Goal: Task Accomplishment & Management: Manage account settings

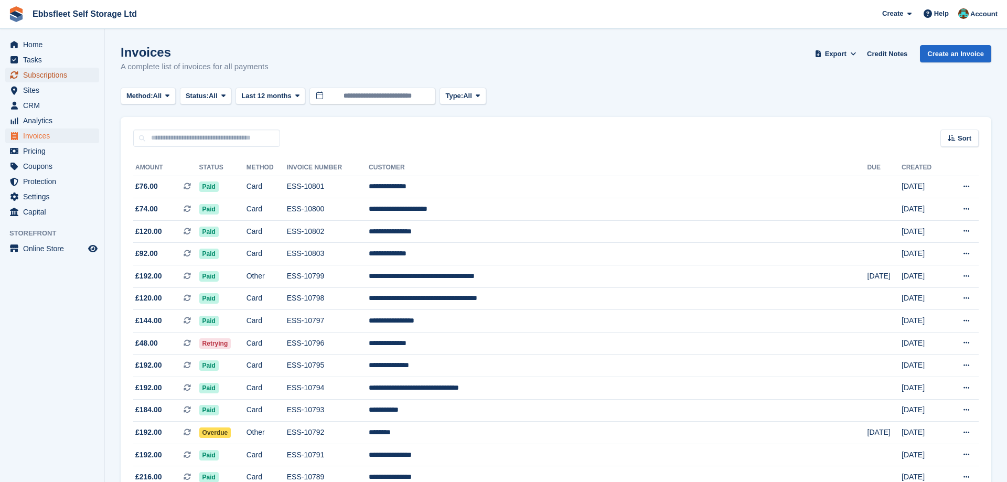
click at [51, 78] on span "Subscriptions" at bounding box center [54, 75] width 63 height 15
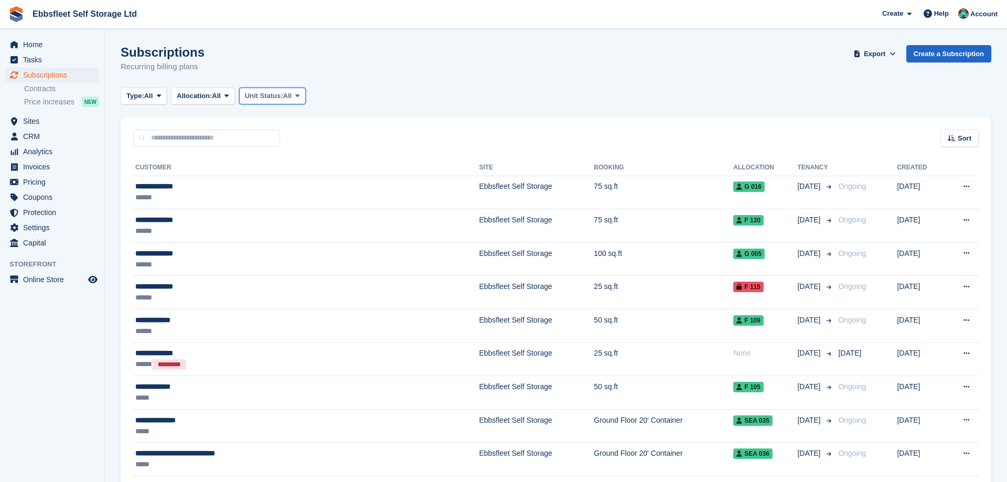
click at [302, 92] on span at bounding box center [297, 96] width 8 height 8
click at [293, 159] on link "Overlocked" at bounding box center [289, 158] width 91 height 19
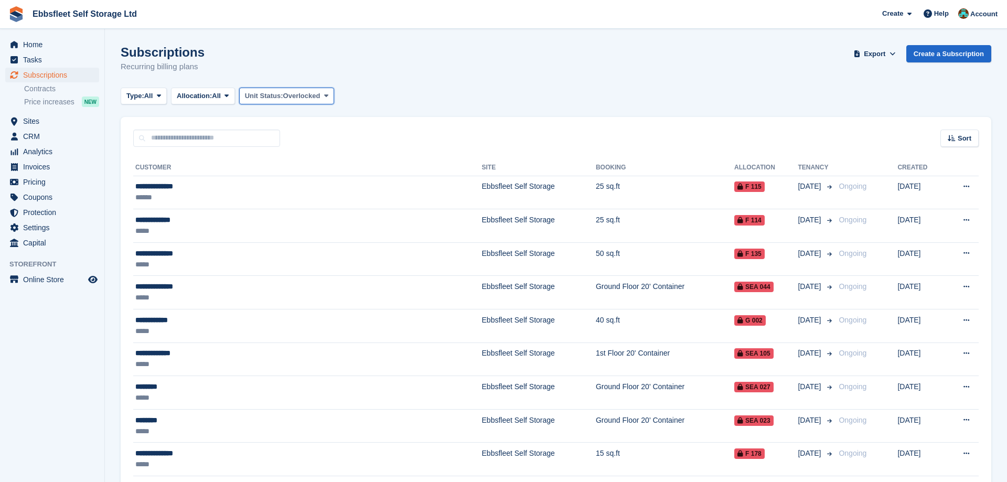
click at [328, 98] on icon at bounding box center [326, 95] width 4 height 7
click at [296, 120] on link "All" at bounding box center [289, 120] width 91 height 19
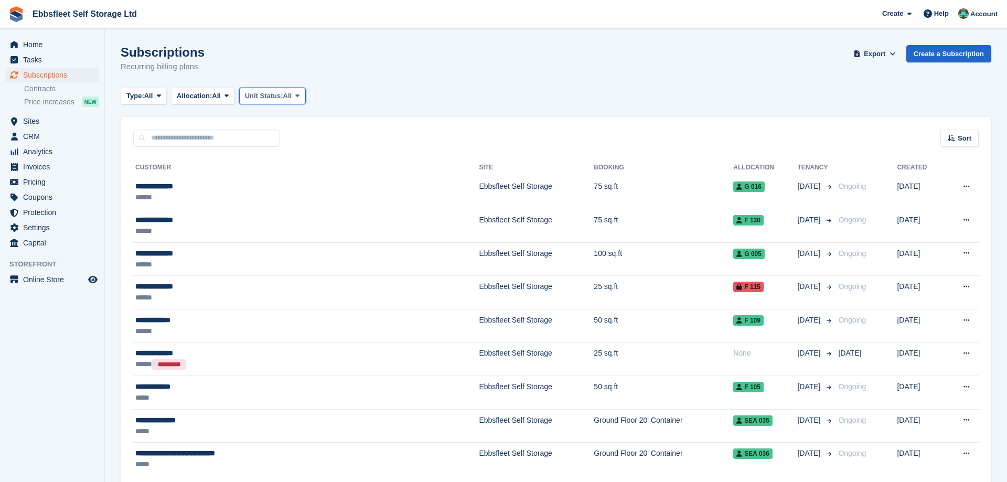
click at [299, 96] on span at bounding box center [297, 96] width 8 height 8
click at [284, 158] on link "Overlocked" at bounding box center [289, 158] width 91 height 19
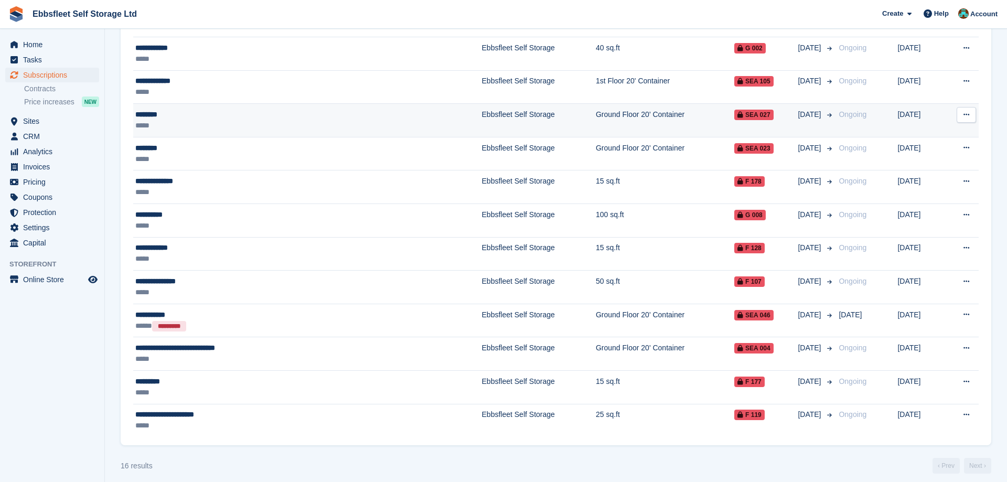
scroll to position [280, 0]
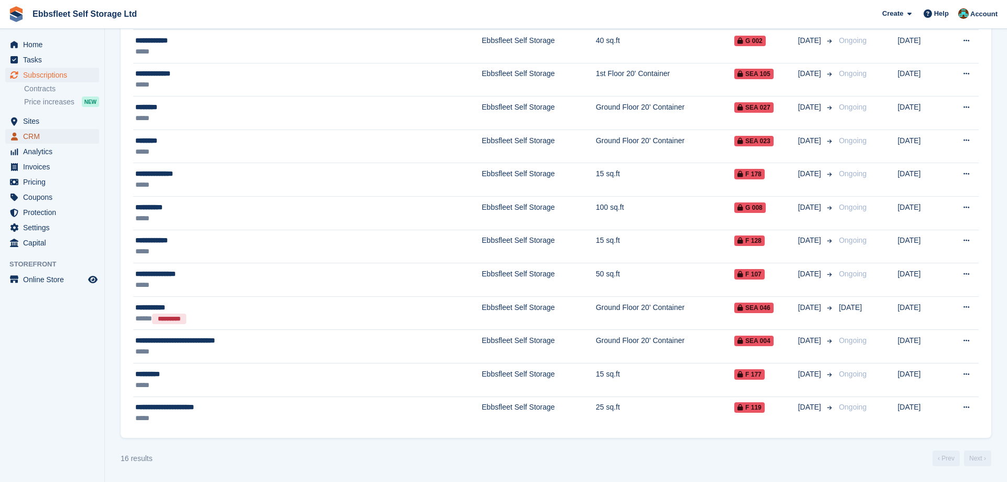
click at [37, 139] on span "CRM" at bounding box center [54, 136] width 63 height 15
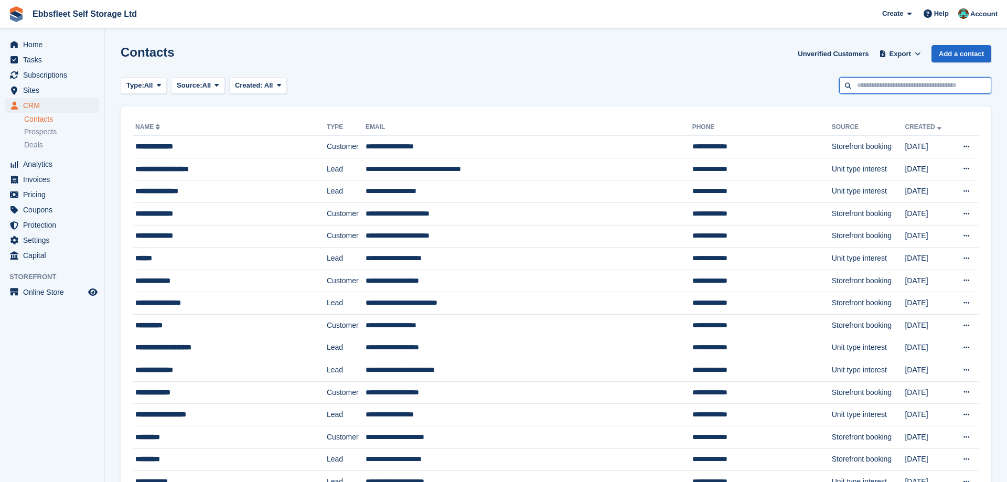
click at [909, 84] on input "text" at bounding box center [915, 85] width 152 height 17
type input "*******"
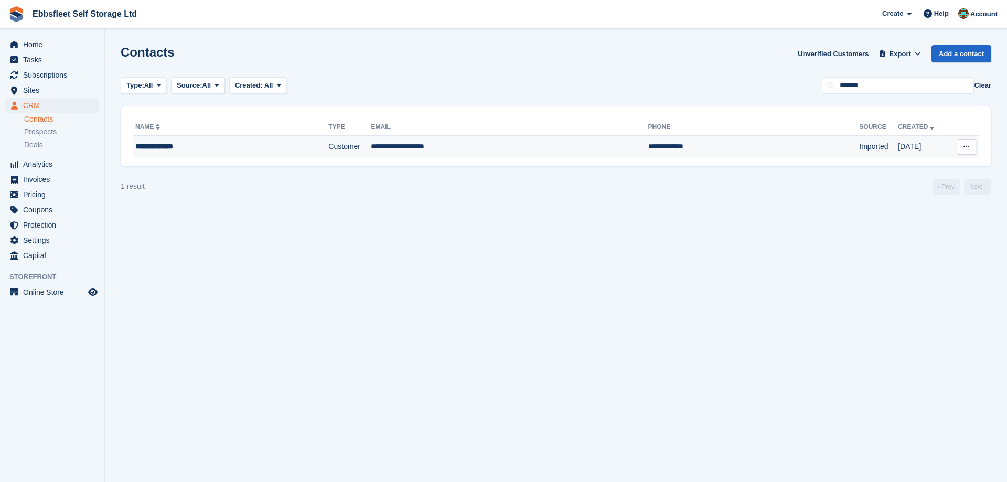
click at [155, 149] on div "**********" at bounding box center [207, 146] width 144 height 11
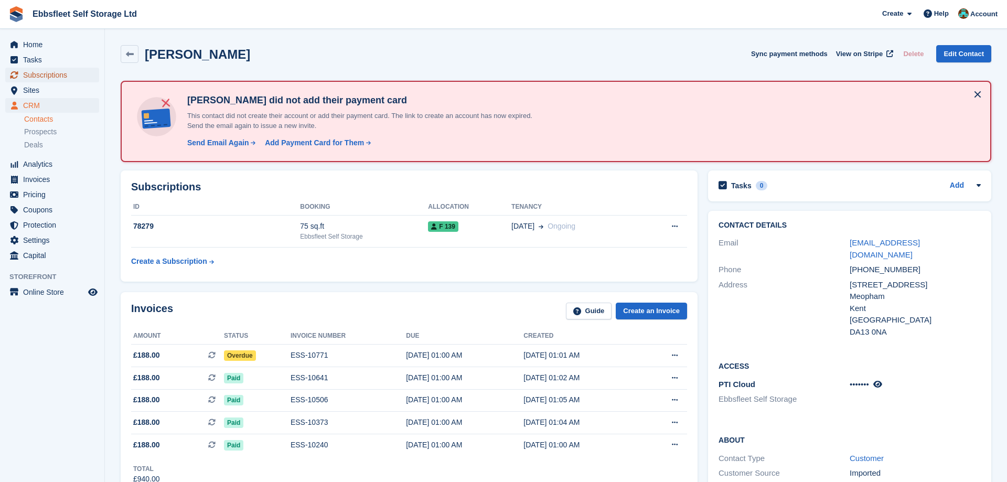
click at [45, 77] on span "Subscriptions" at bounding box center [54, 75] width 63 height 15
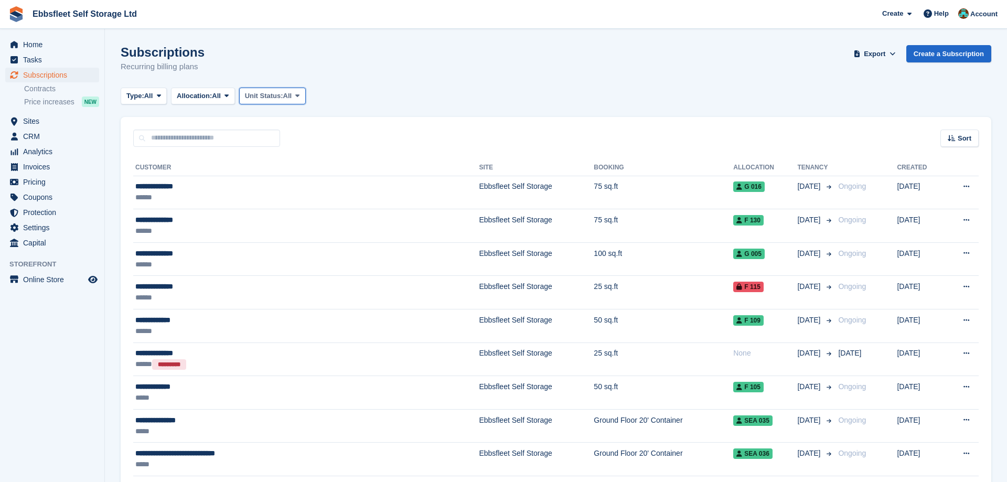
click at [299, 94] on icon at bounding box center [297, 95] width 4 height 7
click at [287, 156] on link "Overlocked" at bounding box center [289, 158] width 91 height 19
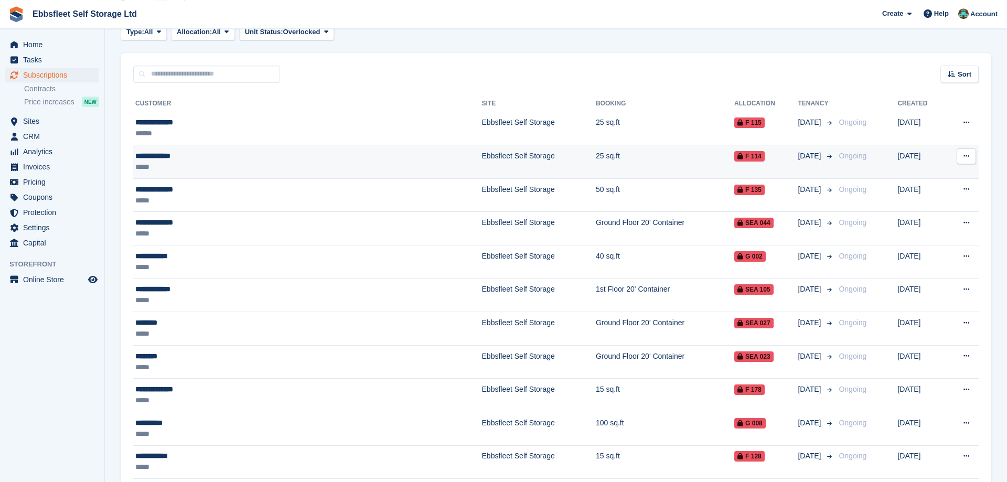
scroll to position [267, 0]
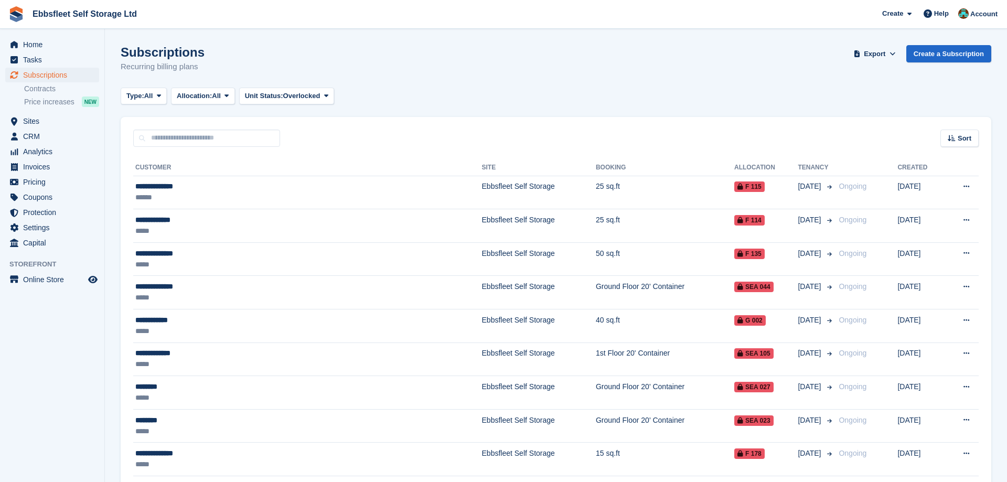
scroll to position [267, 0]
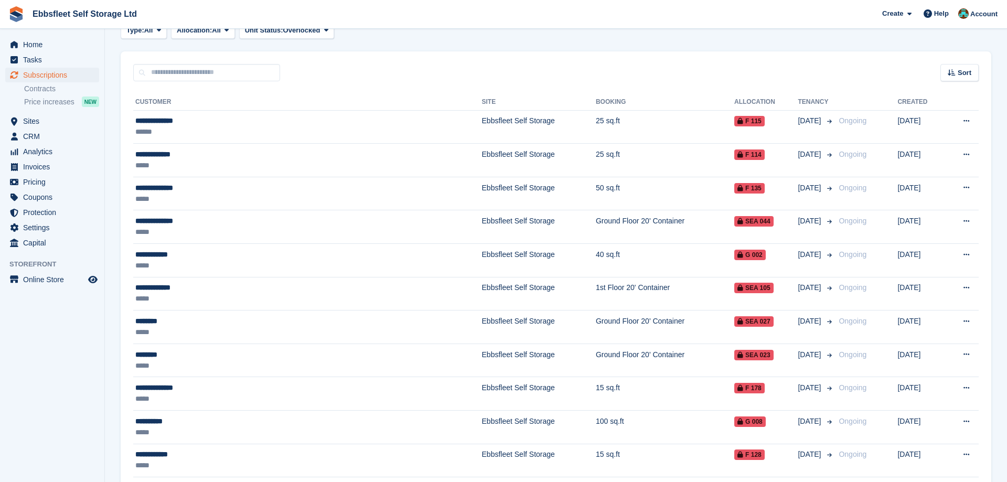
scroll to position [280, 0]
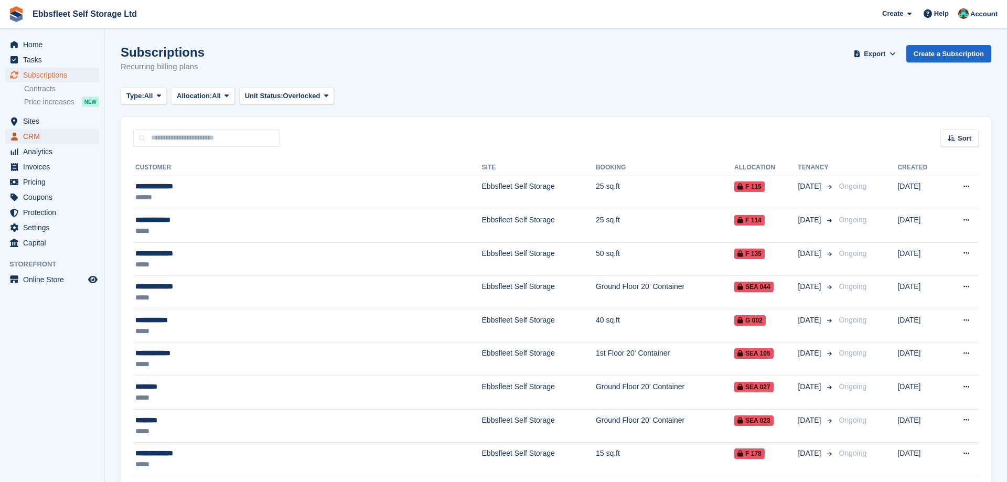
click at [45, 133] on span "CRM" at bounding box center [54, 136] width 63 height 15
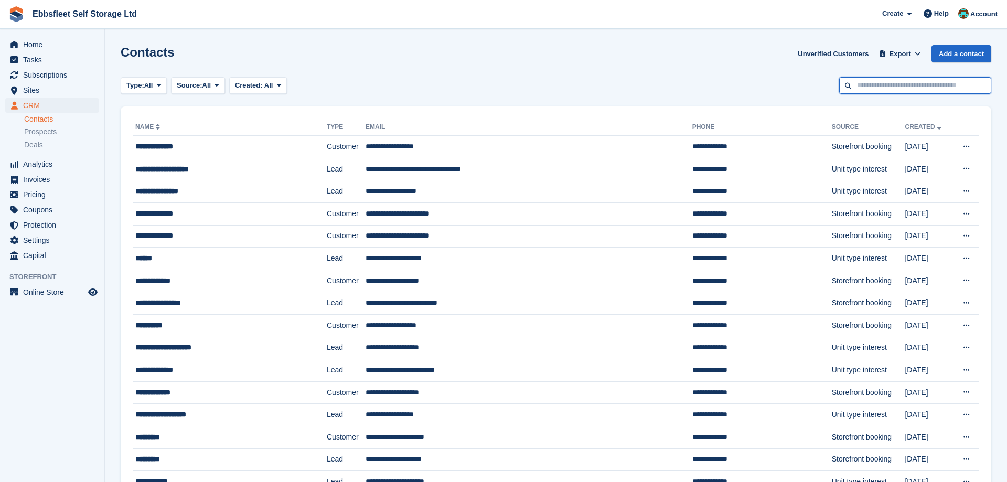
click at [908, 85] on input "text" at bounding box center [915, 85] width 152 height 17
type input "*****"
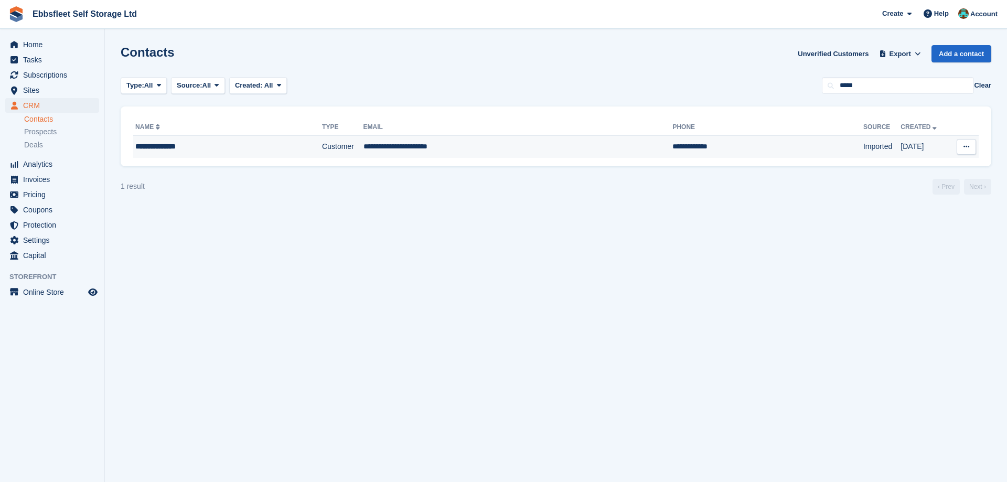
click at [152, 147] on div "**********" at bounding box center [207, 146] width 144 height 11
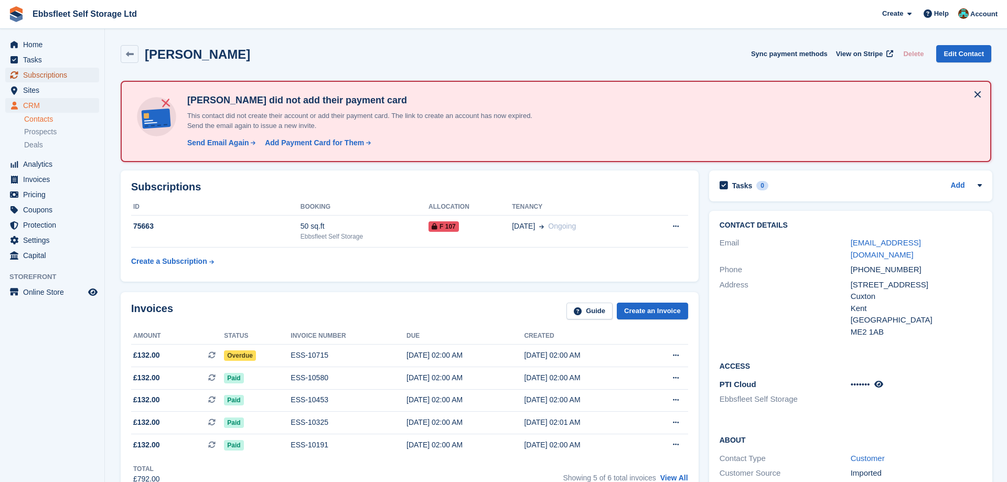
click at [57, 78] on span "Subscriptions" at bounding box center [54, 75] width 63 height 15
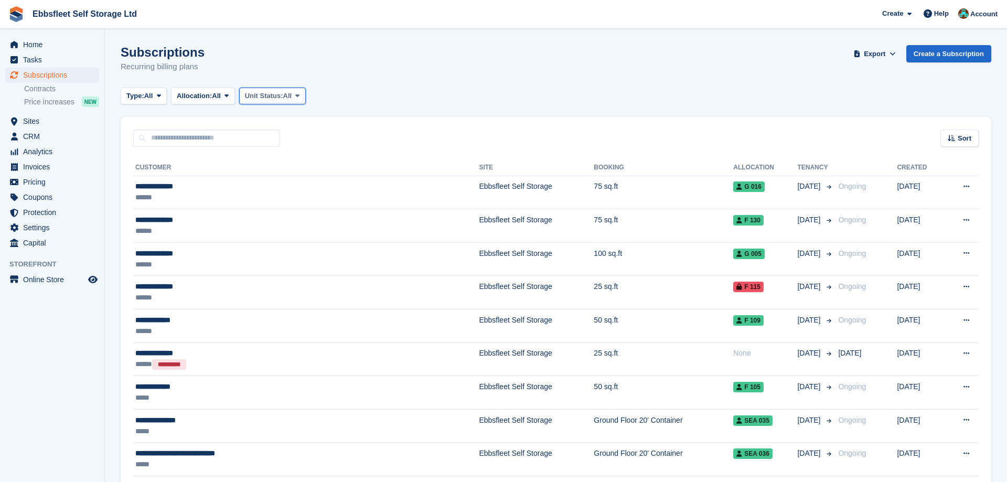
click at [302, 91] on button "Unit Status: All" at bounding box center [272, 96] width 67 height 17
click at [304, 158] on link "Overlocked" at bounding box center [289, 158] width 91 height 19
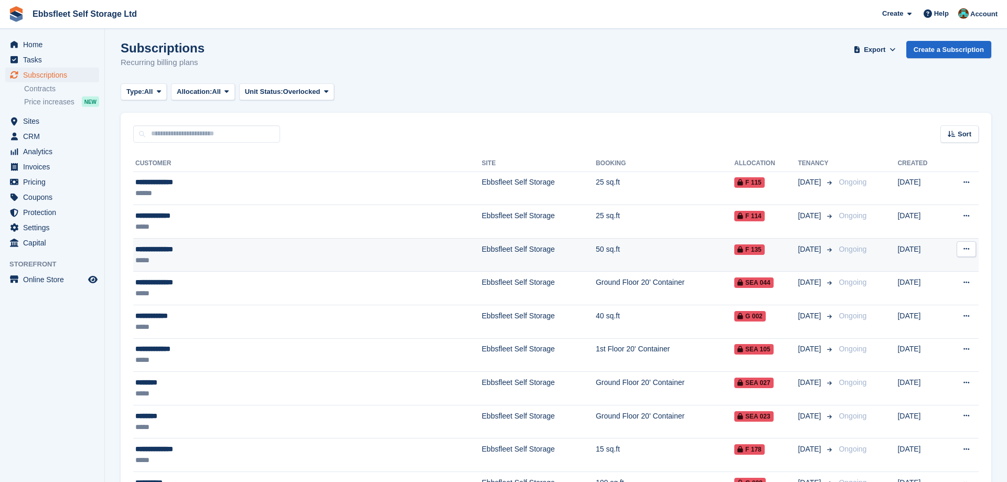
scroll to position [280, 0]
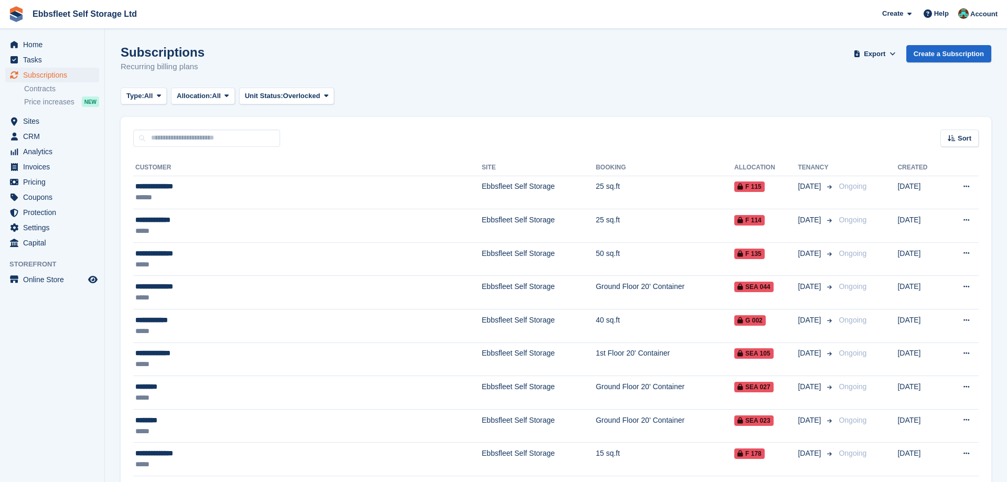
scroll to position [280, 0]
